Goal: Task Accomplishment & Management: Complete application form

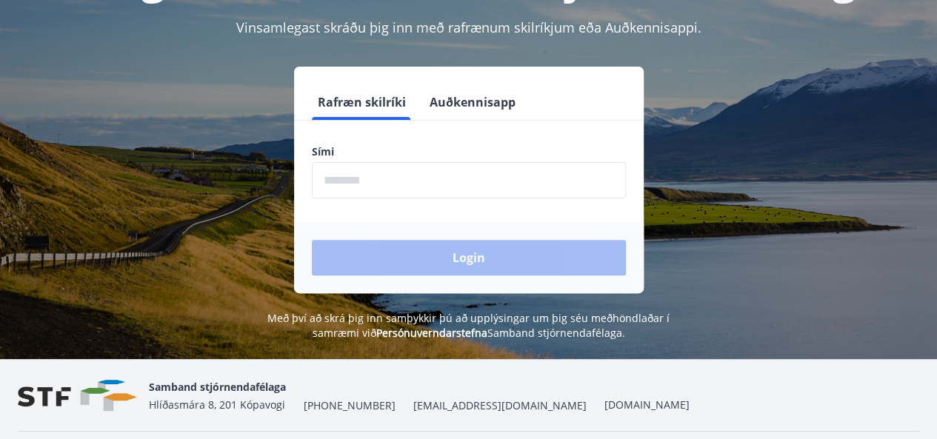
scroll to position [148, 0]
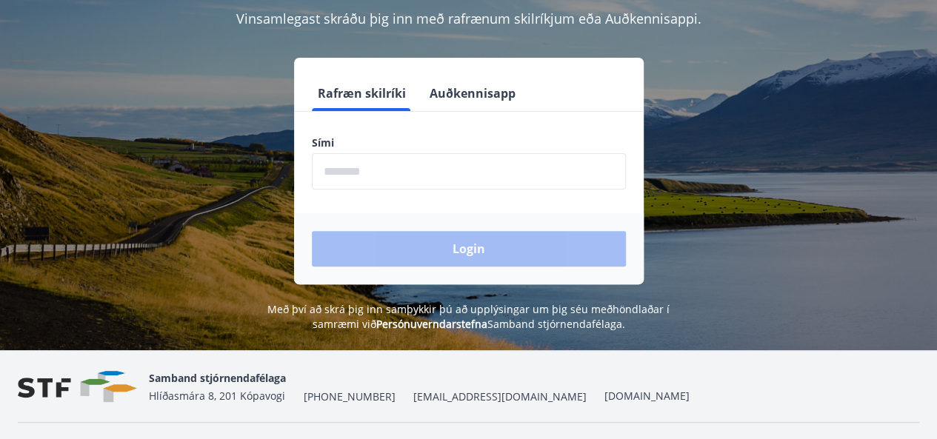
click at [392, 171] on input "phone" at bounding box center [469, 171] width 314 height 36
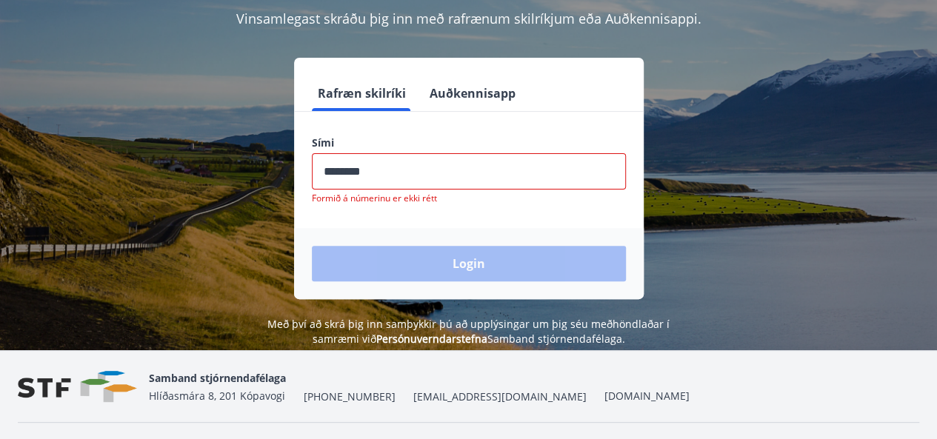
click at [393, 237] on div "Login" at bounding box center [469, 263] width 350 height 71
click at [375, 167] on input "phone" at bounding box center [469, 171] width 314 height 36
click at [368, 176] on input "phone" at bounding box center [469, 171] width 314 height 36
click at [353, 171] on input "phone" at bounding box center [469, 171] width 314 height 36
type input "********"
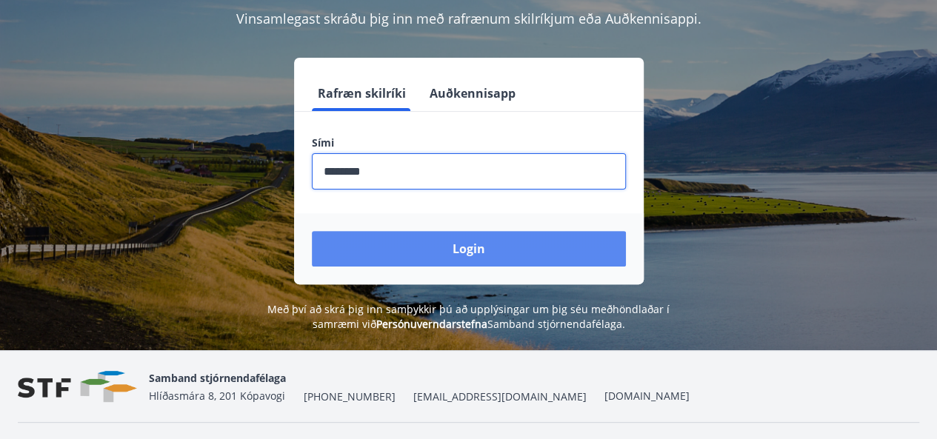
click at [378, 238] on button "Login" at bounding box center [469, 249] width 314 height 36
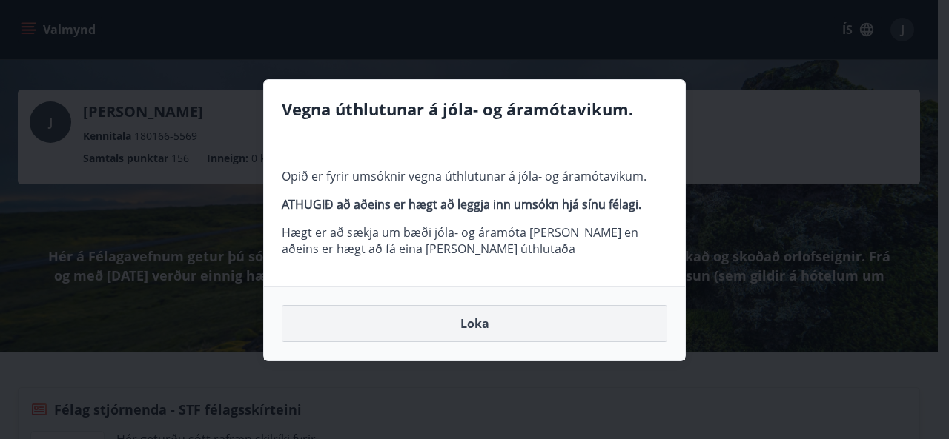
click at [478, 322] on button "Loka" at bounding box center [474, 323] width 385 height 37
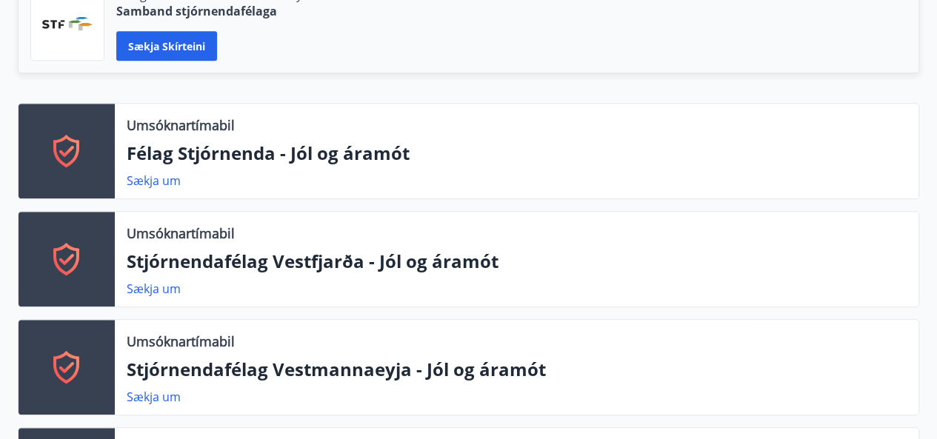
scroll to position [371, 0]
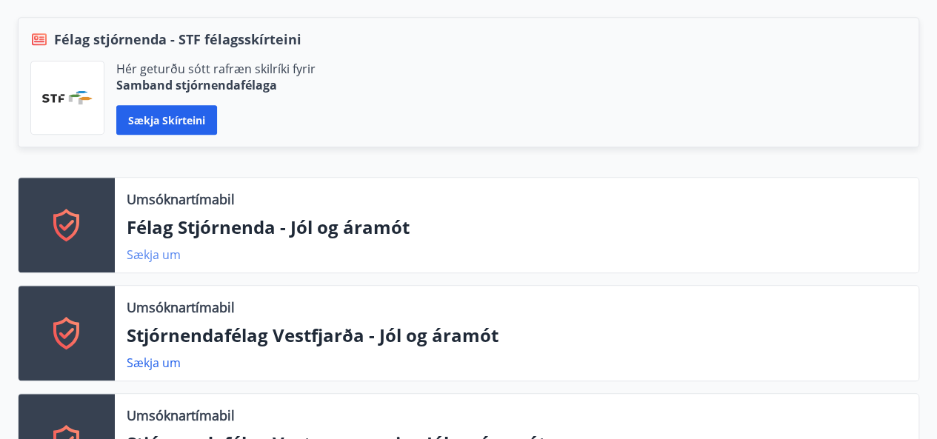
click at [144, 253] on link "Sækja um" at bounding box center [154, 255] width 54 height 16
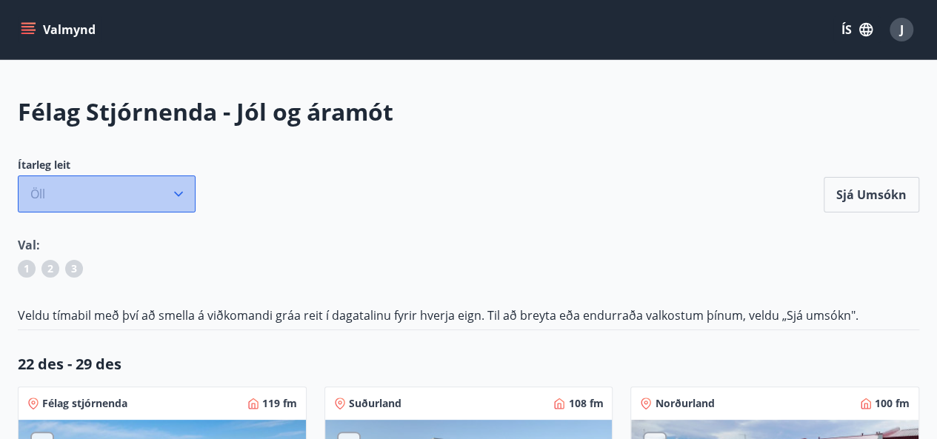
click at [179, 198] on icon "button" at bounding box center [178, 194] width 15 height 15
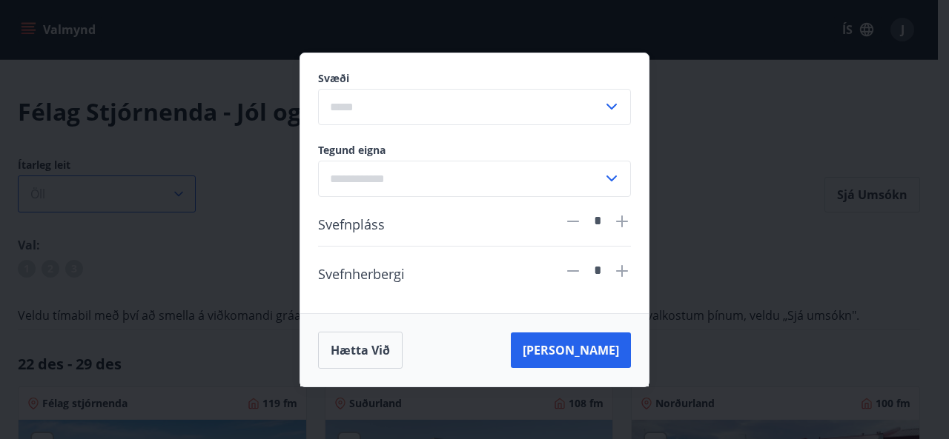
click at [179, 198] on div "Svæði ​ Tegund eigna ​ Svefnpláss * Svefnherbergi * Hætta við [PERSON_NAME]" at bounding box center [474, 219] width 949 height 439
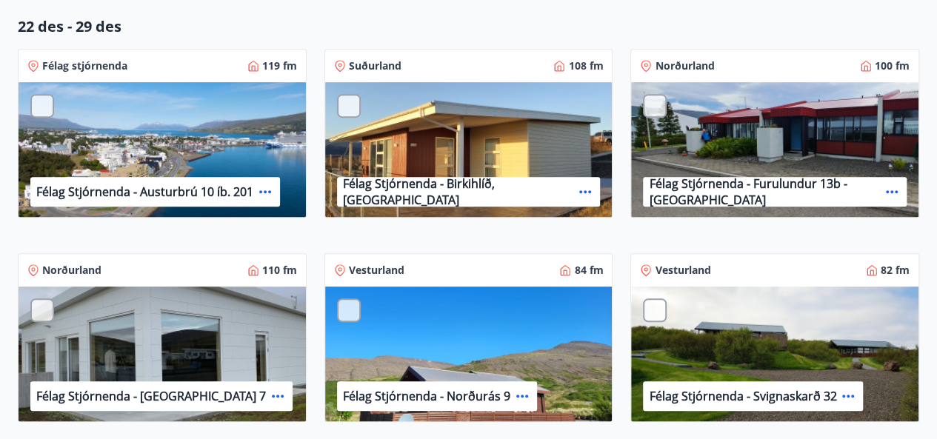
scroll to position [371, 0]
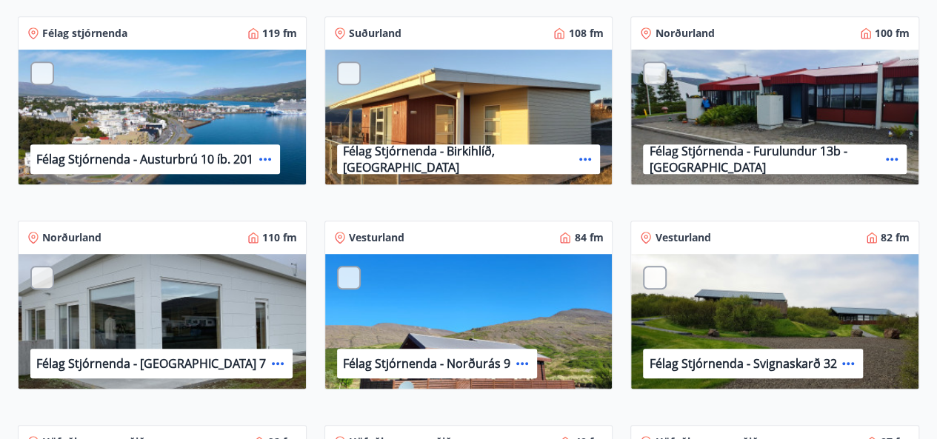
click at [433, 127] on div "Félag Stjórnenda - Birkihlíð, [GEOGRAPHIC_DATA]" at bounding box center [469, 118] width 288 height 136
click at [430, 162] on p "Félag Stjórnenda - Birkihlíð, [GEOGRAPHIC_DATA]" at bounding box center [458, 159] width 231 height 33
click at [348, 73] on div at bounding box center [349, 74] width 24 height 24
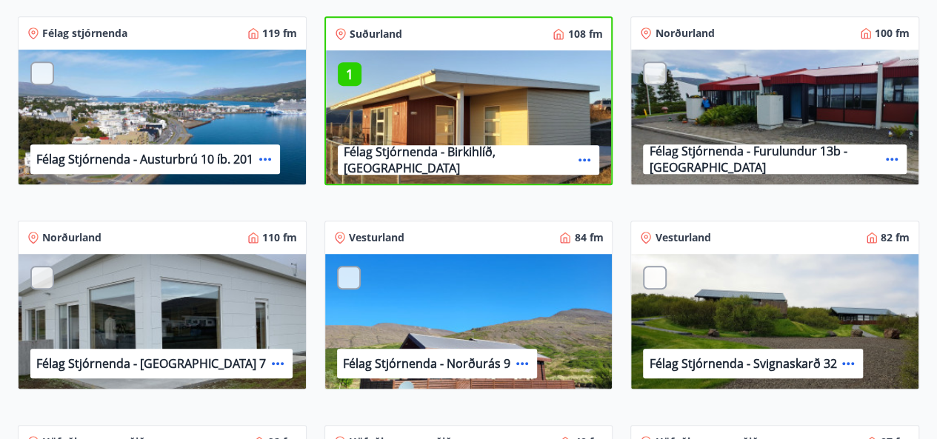
click at [434, 133] on div "1 Félag Stjórnenda - Birkihlíð, [GEOGRAPHIC_DATA]" at bounding box center [469, 118] width 286 height 136
click at [433, 155] on p "Félag Stjórnenda - Birkihlíð, [GEOGRAPHIC_DATA]" at bounding box center [459, 160] width 230 height 33
click at [482, 74] on div "1 Félag Stjórnenda - Birkihlíð, [GEOGRAPHIC_DATA]" at bounding box center [469, 118] width 286 height 136
click at [619, 21] on div "Norðurland 100 fm Félag Stjórnenda - Furulundur 13b - [GEOGRAPHIC_DATA]" at bounding box center [766, 101] width 307 height 205
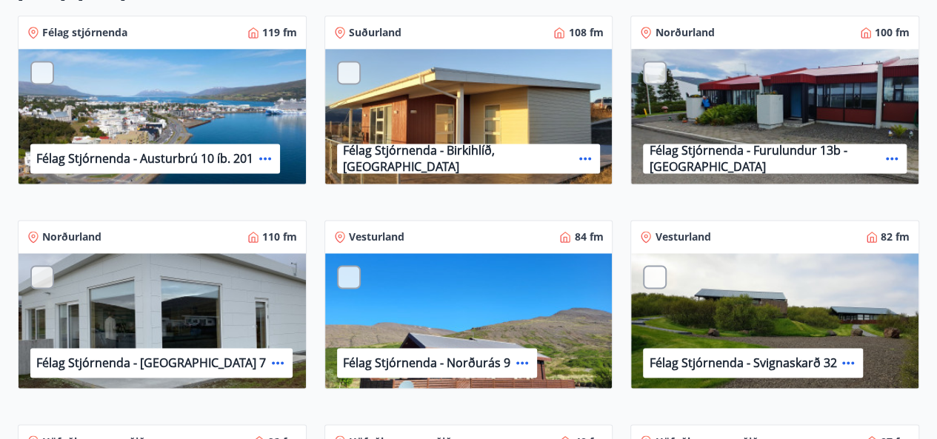
scroll to position [963, 0]
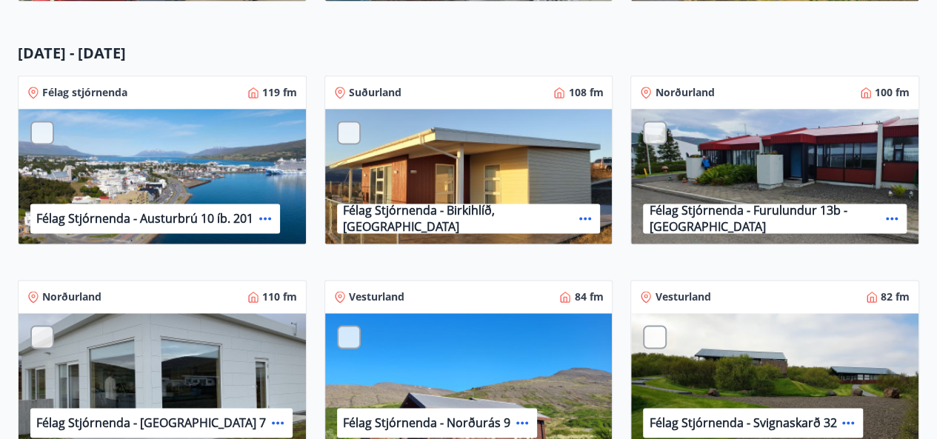
click at [345, 129] on div at bounding box center [349, 133] width 24 height 24
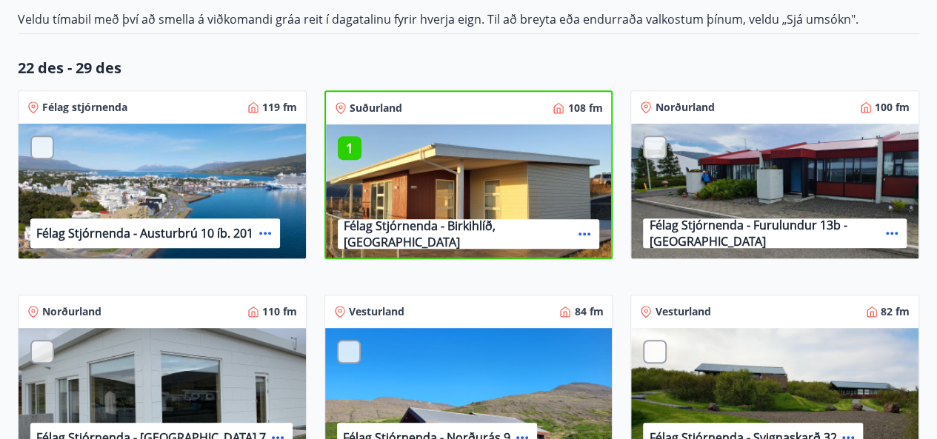
scroll to position [148, 0]
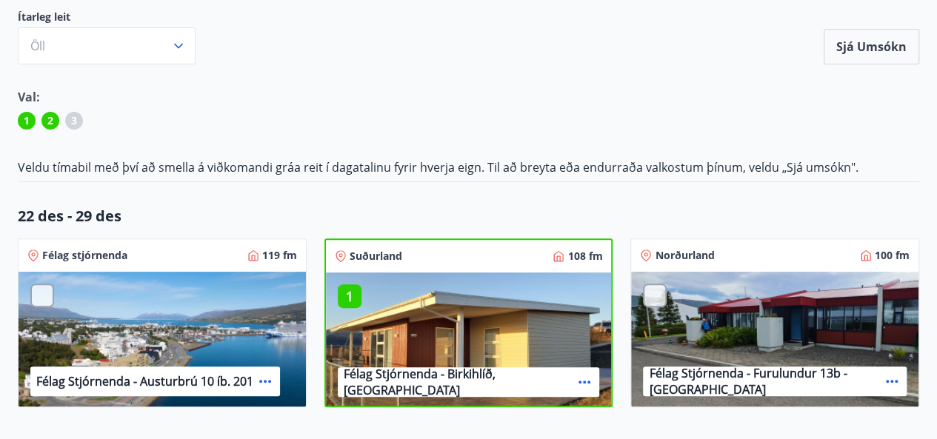
click at [344, 287] on p "1" at bounding box center [350, 296] width 24 height 19
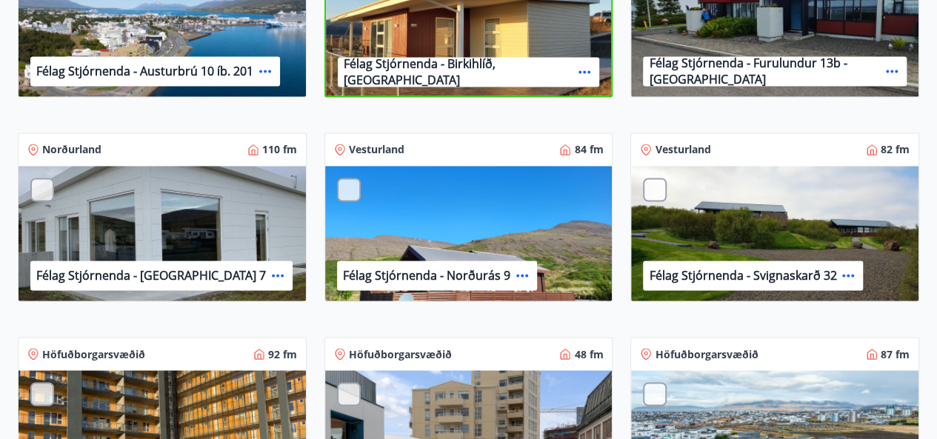
scroll to position [1112, 0]
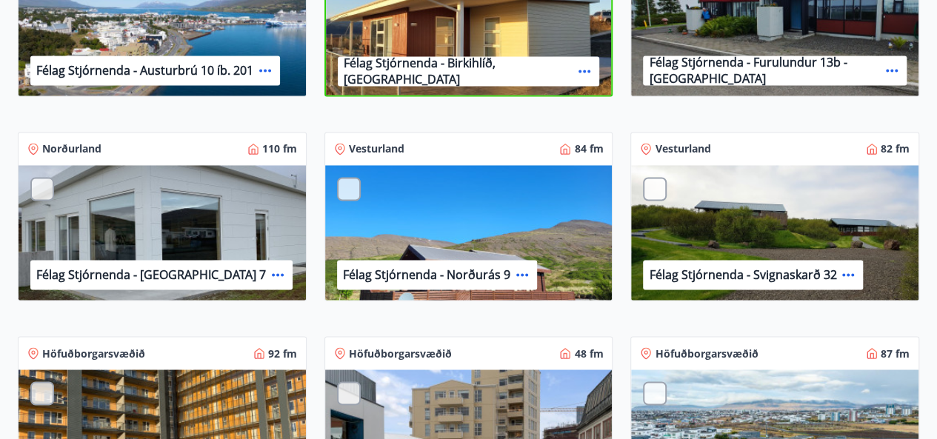
click at [654, 192] on div at bounding box center [655, 189] width 24 height 24
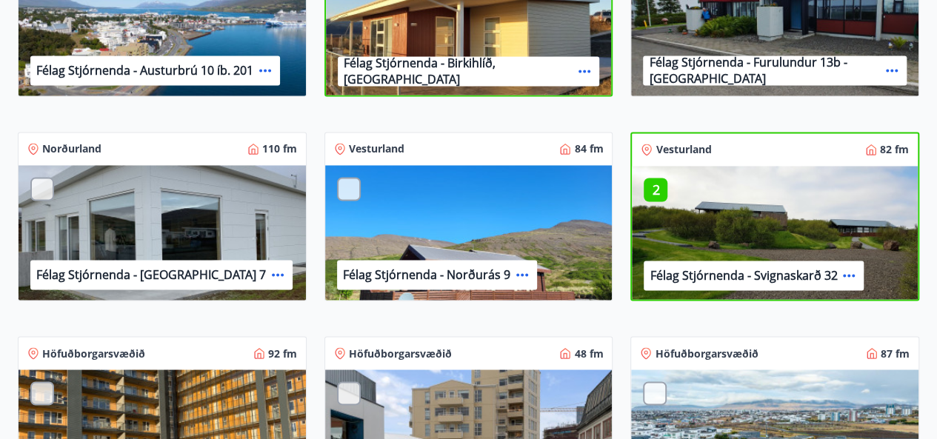
click at [347, 189] on div at bounding box center [349, 189] width 24 height 24
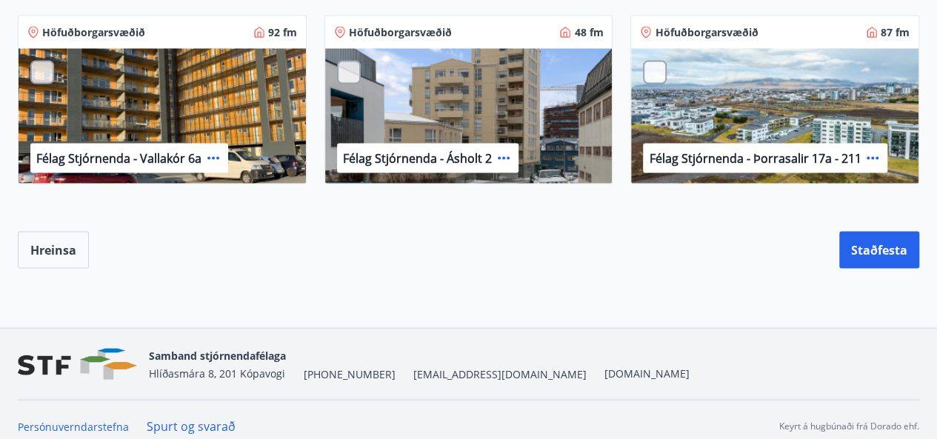
scroll to position [1444, 0]
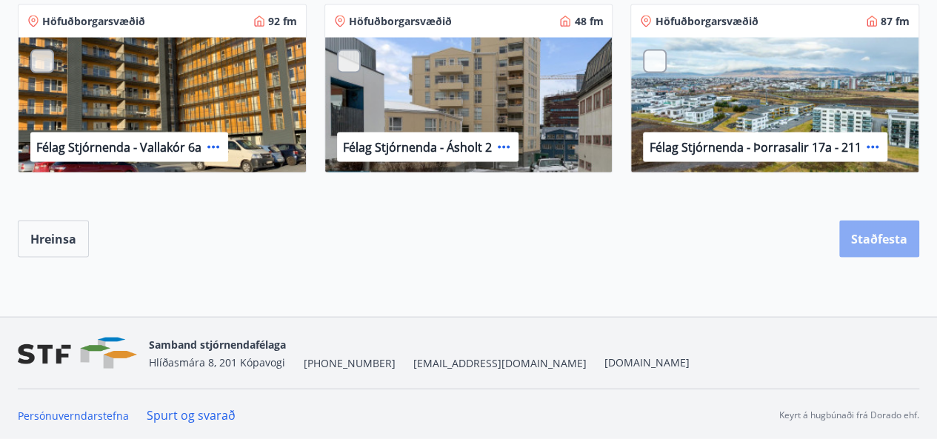
click at [866, 233] on button "Staðfesta" at bounding box center [880, 239] width 80 height 37
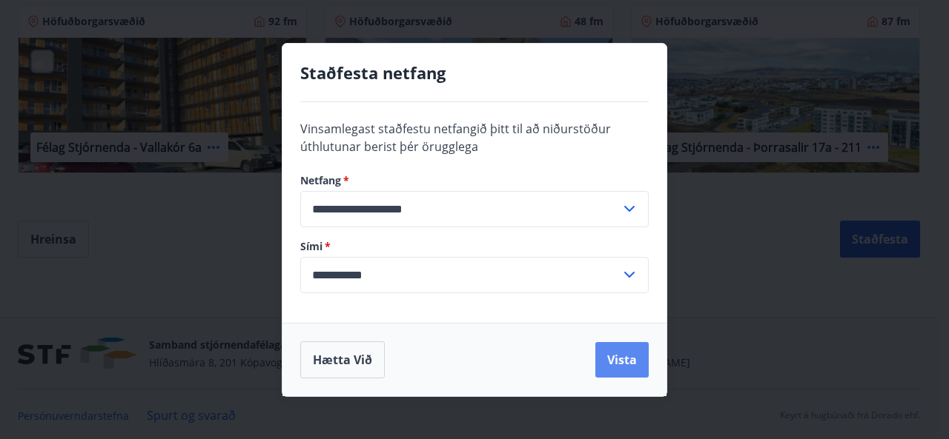
click at [619, 356] on button "Vista" at bounding box center [621, 360] width 53 height 36
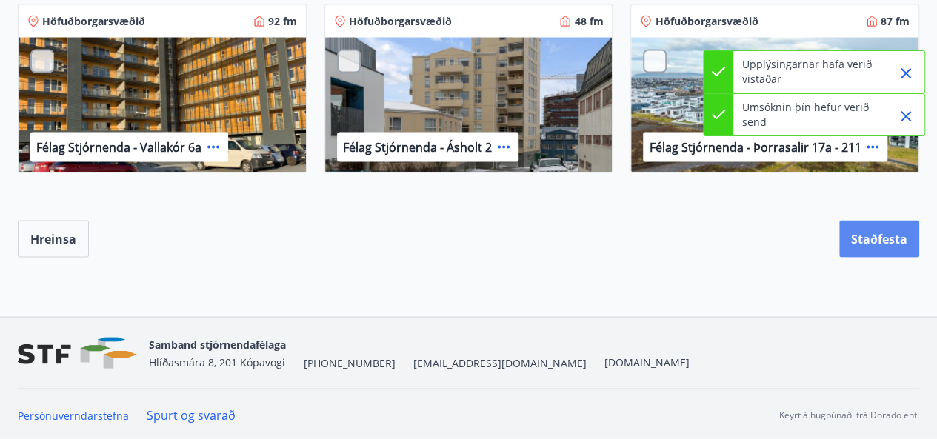
click at [850, 236] on button "Staðfesta" at bounding box center [880, 239] width 80 height 37
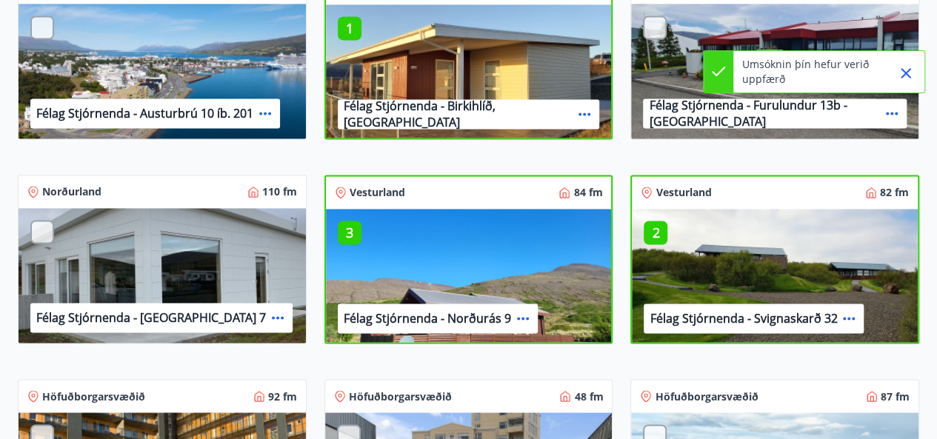
scroll to position [925, 0]
